Goal: Task Accomplishment & Management: Use online tool/utility

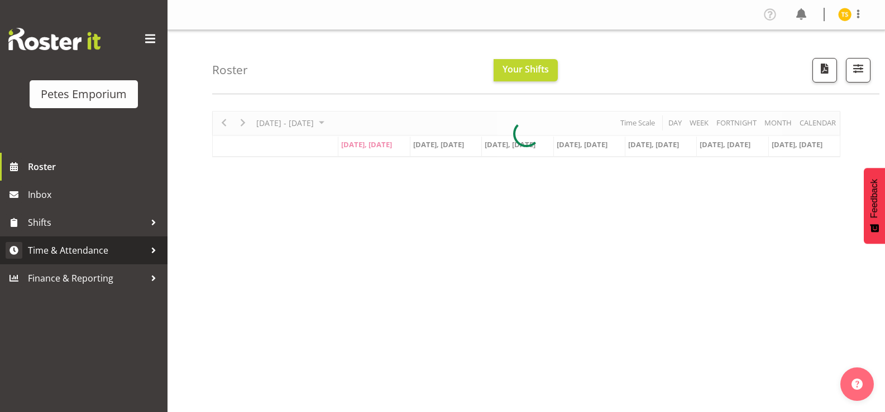
click at [75, 254] on span "Time & Attendance" at bounding box center [86, 250] width 117 height 17
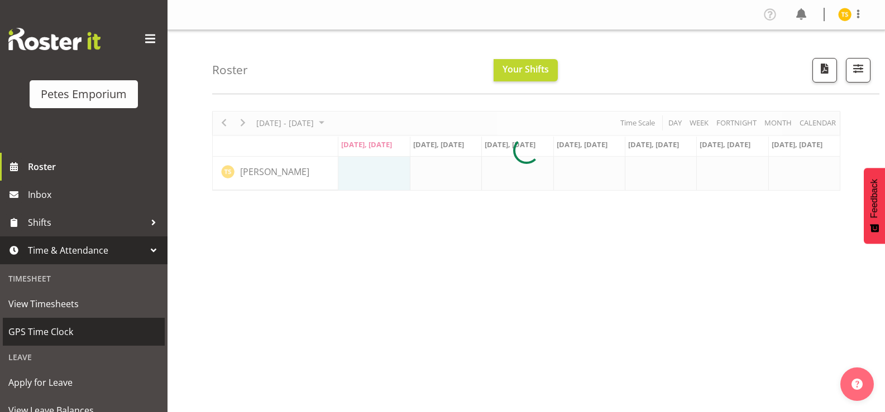
click at [51, 337] on span "GPS Time Clock" at bounding box center [83, 332] width 151 height 17
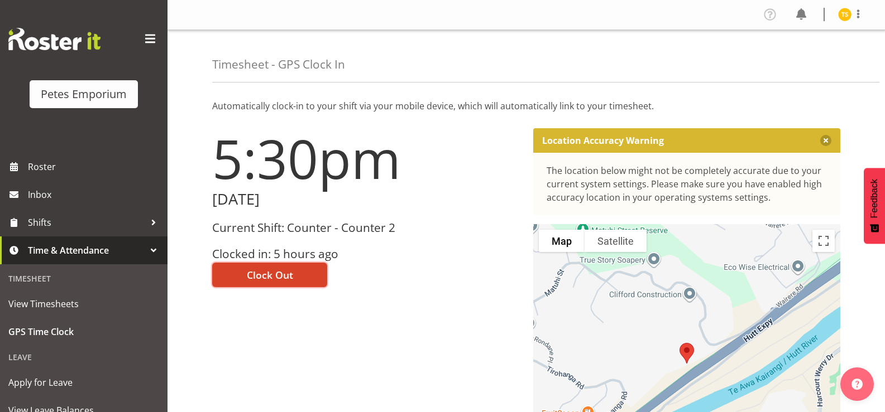
click at [290, 273] on span "Clock Out" at bounding box center [270, 275] width 46 height 15
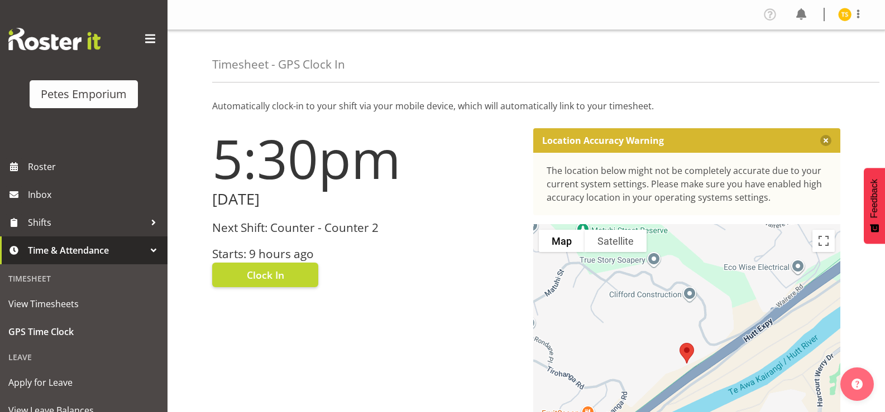
click at [828, 22] on div "Profile Log Out" at bounding box center [817, 15] width 113 height 18
click at [839, 13] on img at bounding box center [844, 14] width 13 height 13
click at [794, 60] on link "Log Out" at bounding box center [810, 59] width 107 height 20
